Goal: Information Seeking & Learning: Understand process/instructions

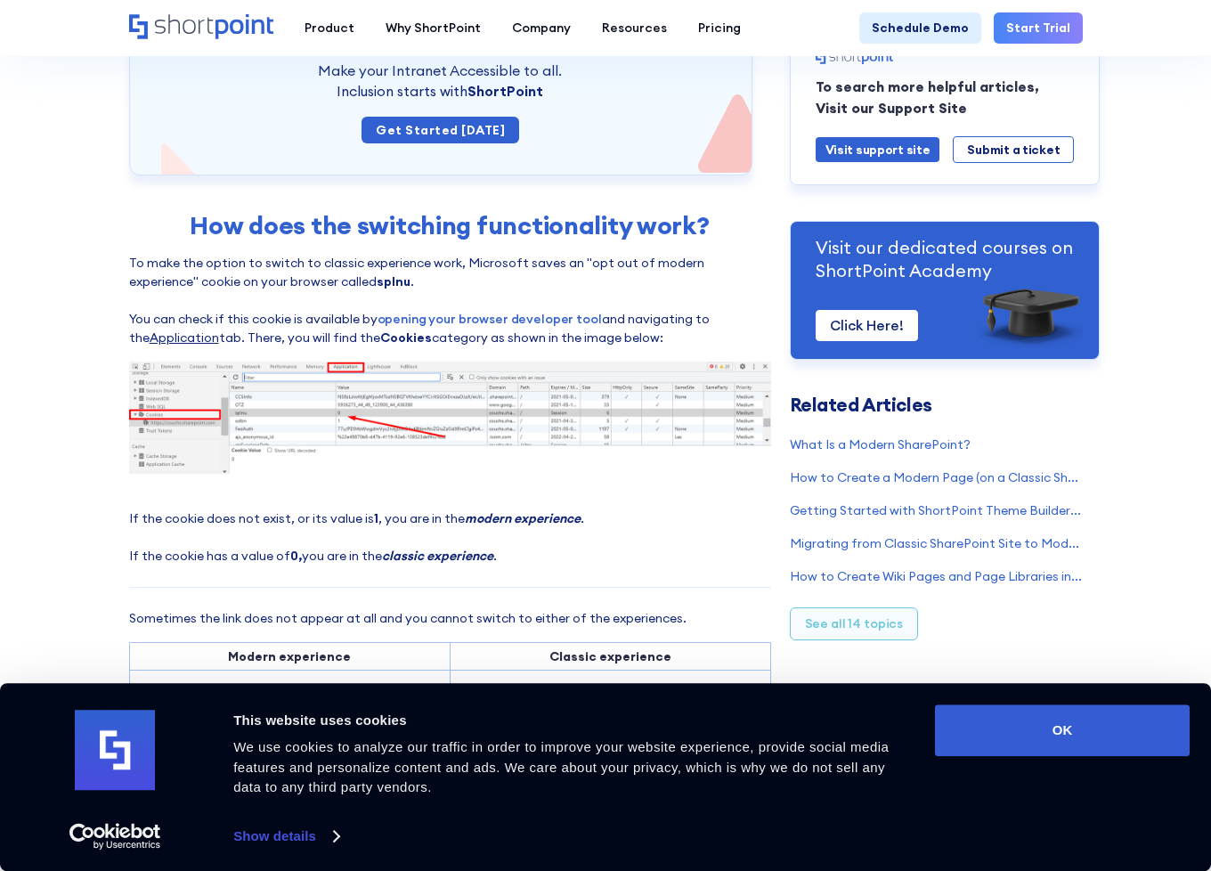
scroll to position [534, 0]
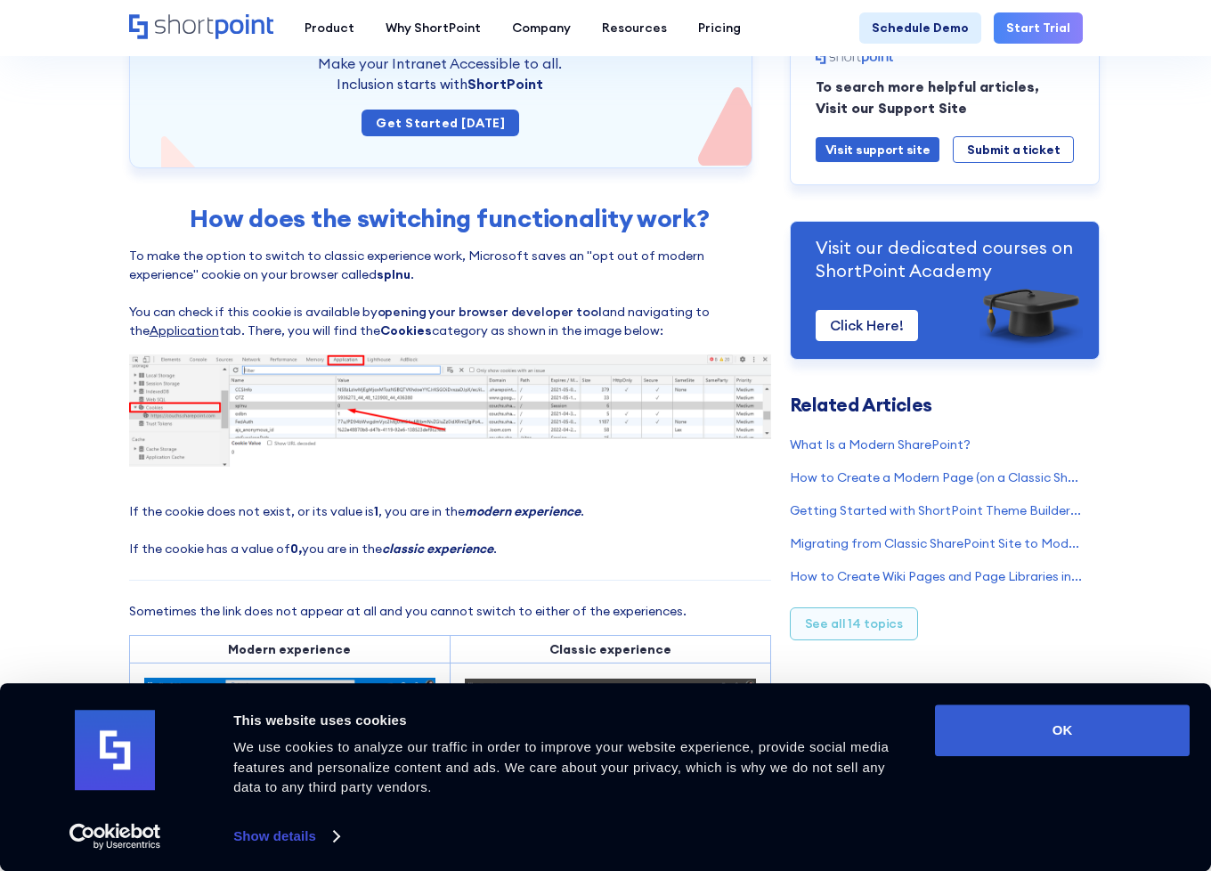
click at [480, 312] on link "opening your browser developer tool" at bounding box center [490, 312] width 224 height 16
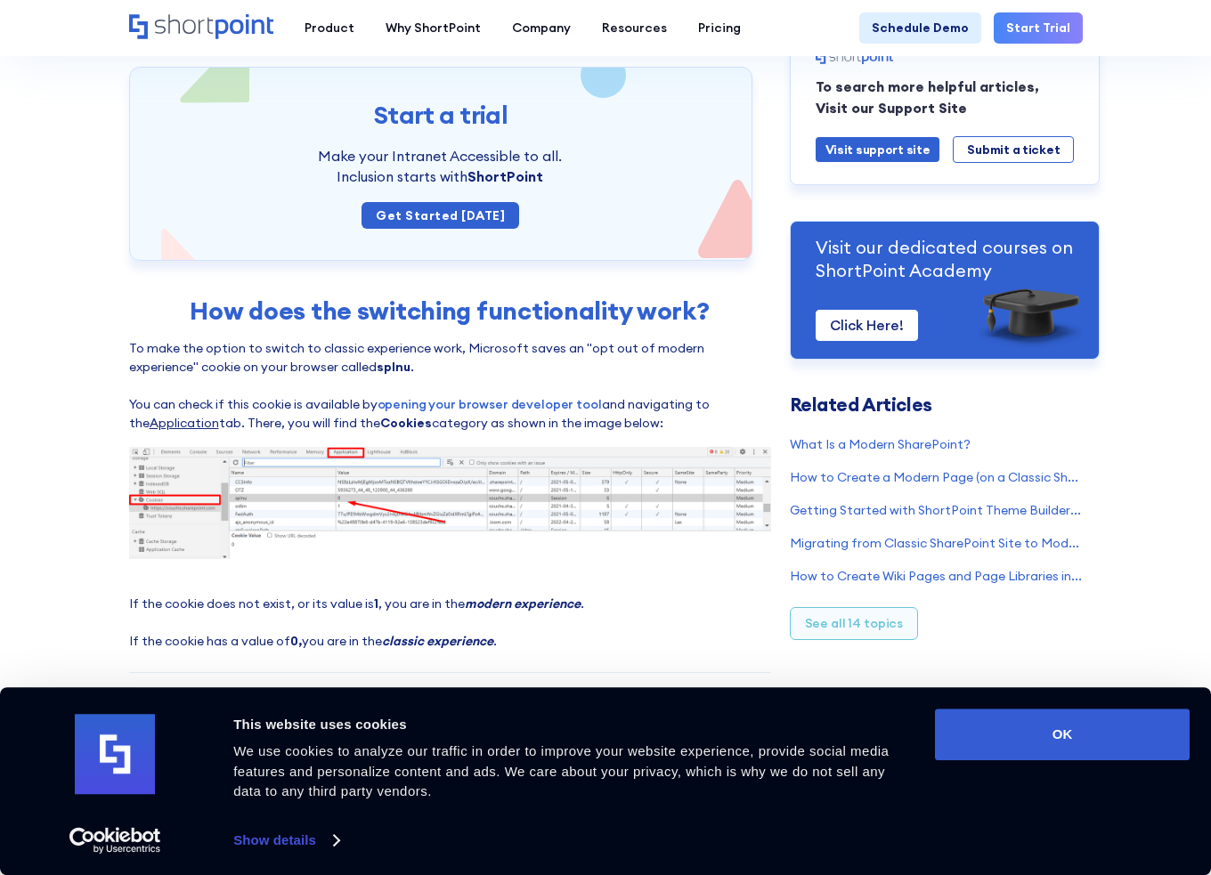
scroll to position [445, 0]
